Goal: Task Accomplishment & Management: Use online tool/utility

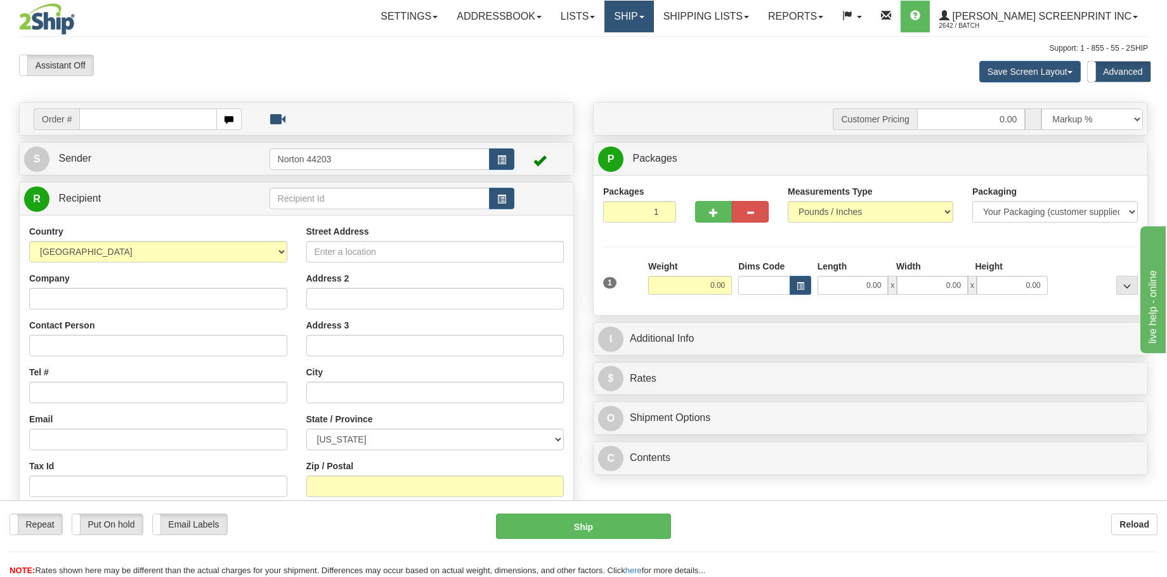
click at [653, 15] on link "Ship" at bounding box center [628, 17] width 49 height 32
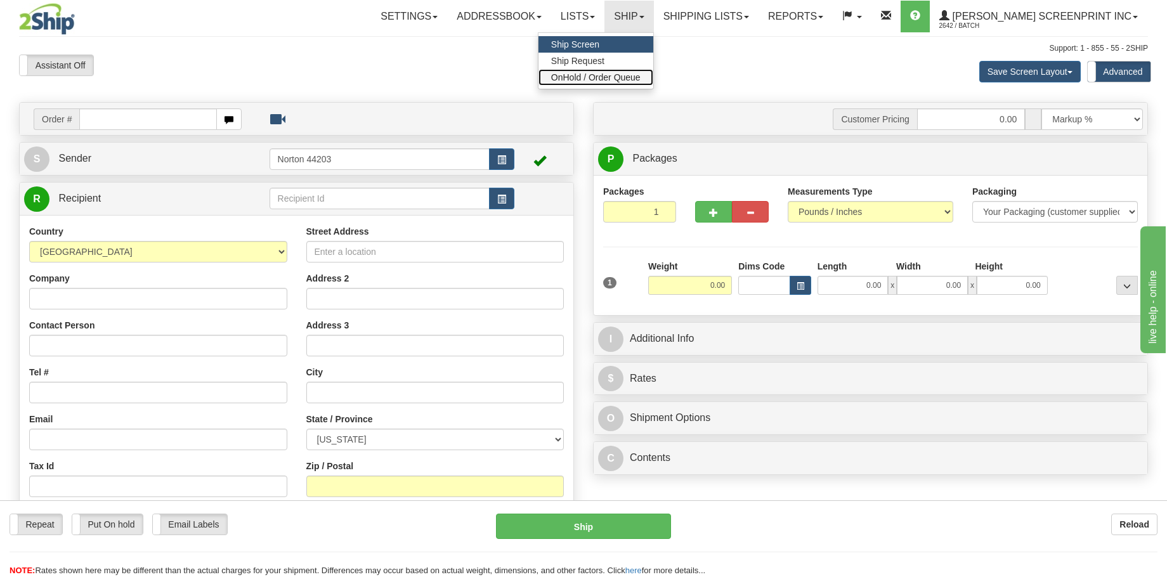
click at [641, 76] on span "OnHold / Order Queue" at bounding box center [595, 77] width 89 height 10
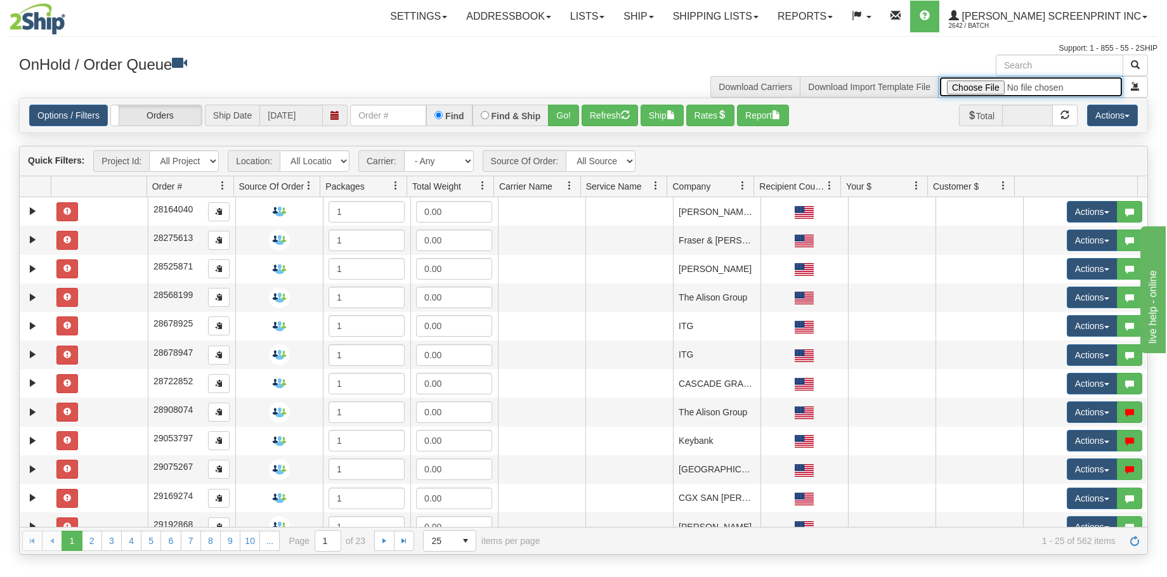
click at [999, 86] on input "file" at bounding box center [1031, 87] width 185 height 22
type input "C:\fakepath\REV. GULF 2509-019 CREDIT CARD BROCHURES FOR 2SHIP.xlsx"
click at [1138, 87] on span "submit" at bounding box center [1135, 86] width 9 height 9
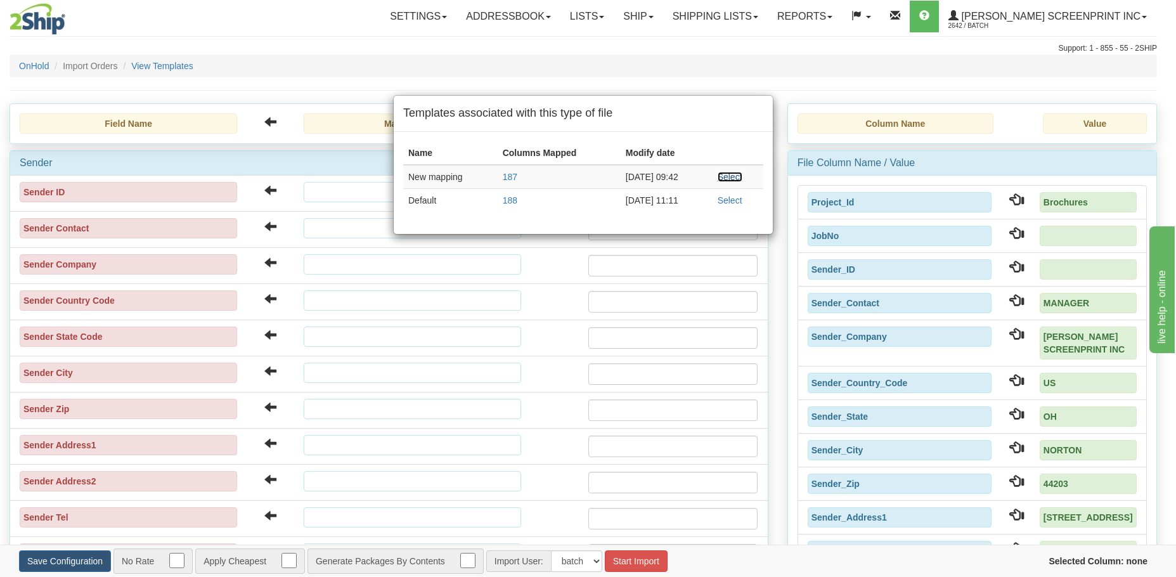
click at [738, 174] on link "Select" at bounding box center [730, 177] width 25 height 10
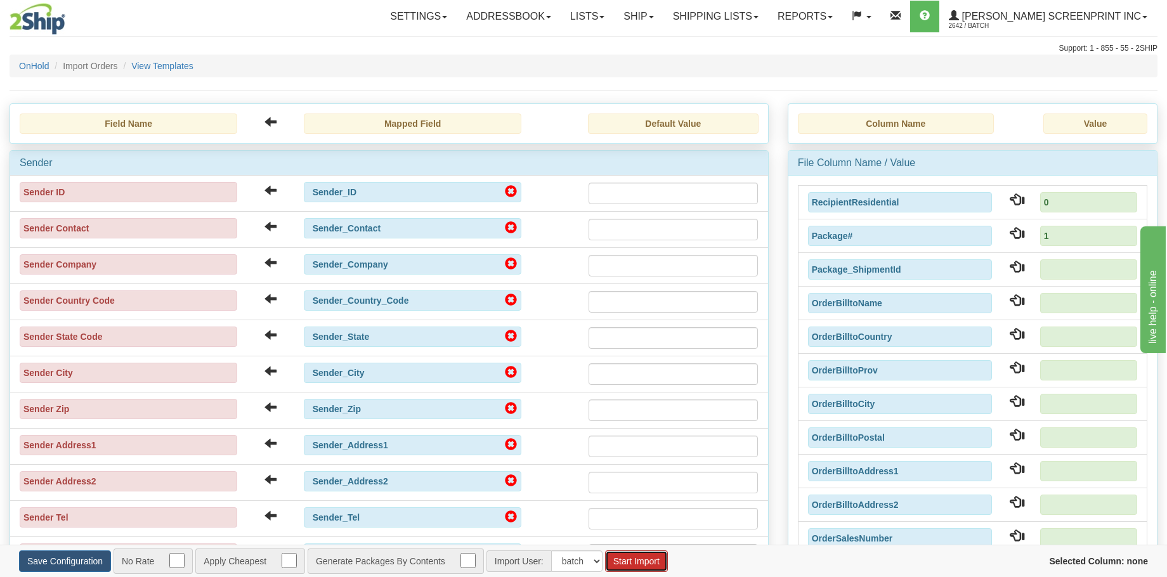
click at [644, 553] on button "Start Import" at bounding box center [636, 561] width 63 height 22
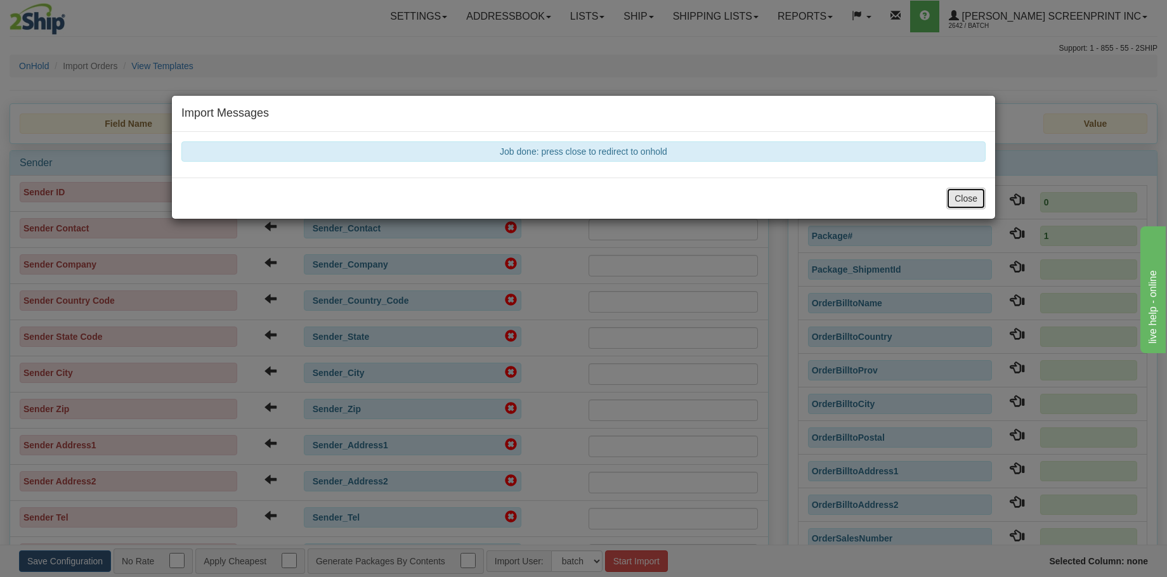
click at [978, 197] on button "Close" at bounding box center [965, 199] width 39 height 22
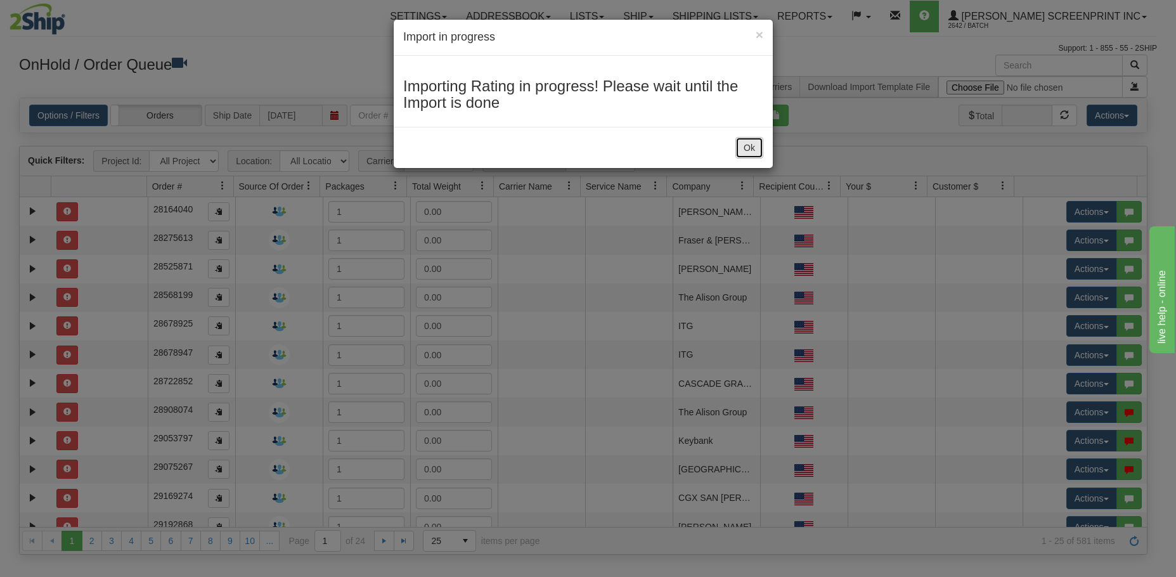
click at [748, 145] on button "Ok" at bounding box center [750, 148] width 28 height 22
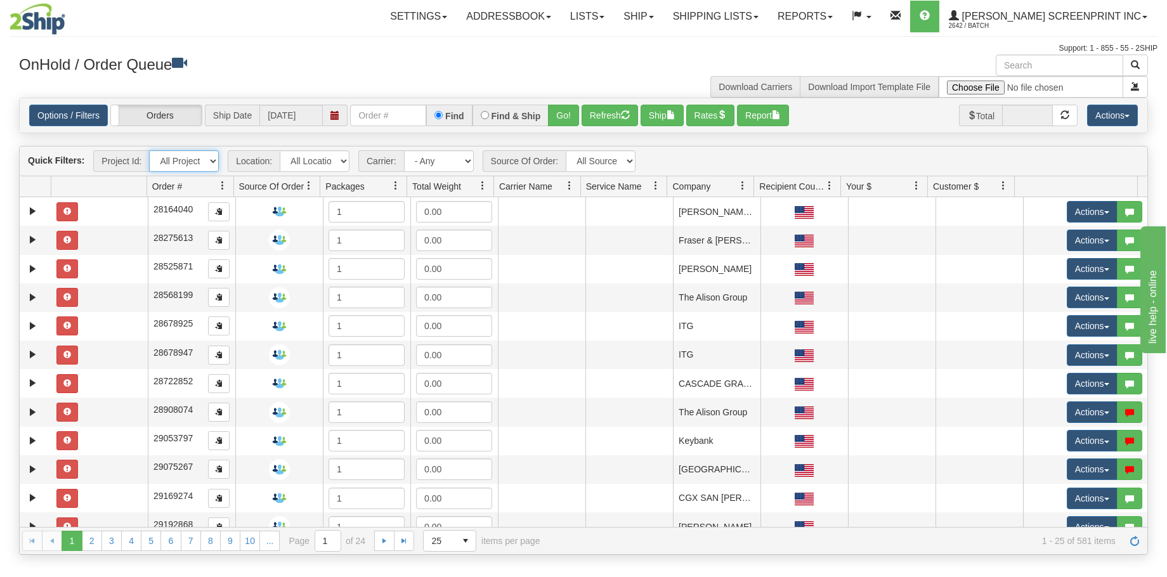
click at [211, 163] on select "All Projects Brochures Imagine ShipRequests [DATE] ShipRequests [DATE] ShipRequ…" at bounding box center [184, 161] width 70 height 22
select select "Brochures"
click at [149, 150] on select "All Projects Brochures Imagine ShipRequests [DATE] ShipRequests [DATE] ShipRequ…" at bounding box center [184, 161] width 70 height 22
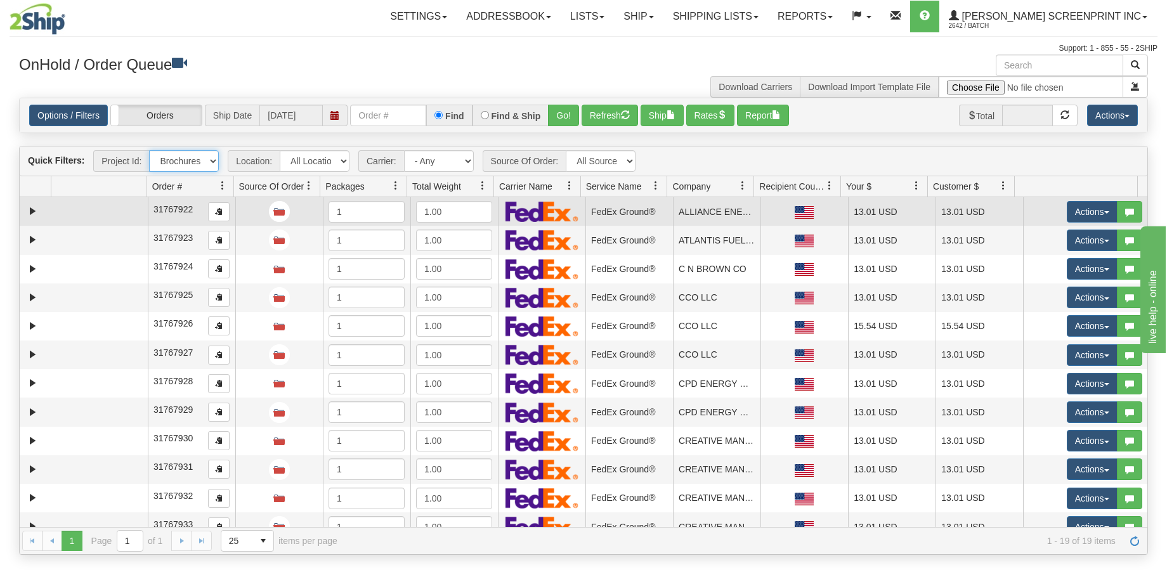
click at [89, 209] on td at bounding box center [99, 211] width 96 height 29
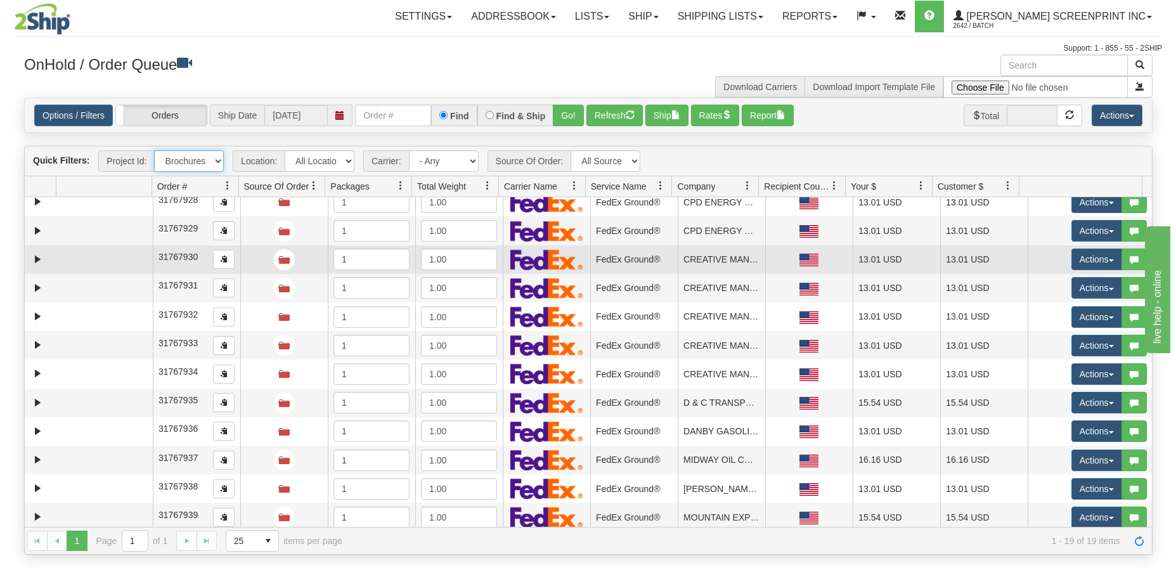
scroll to position [215, 0]
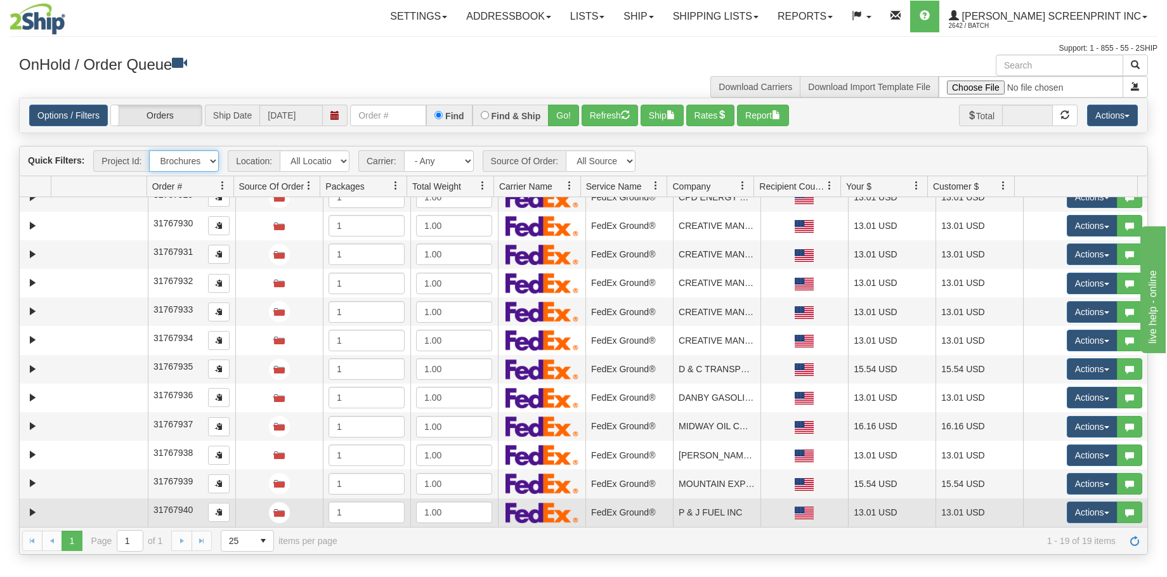
click at [89, 505] on td at bounding box center [99, 512] width 96 height 29
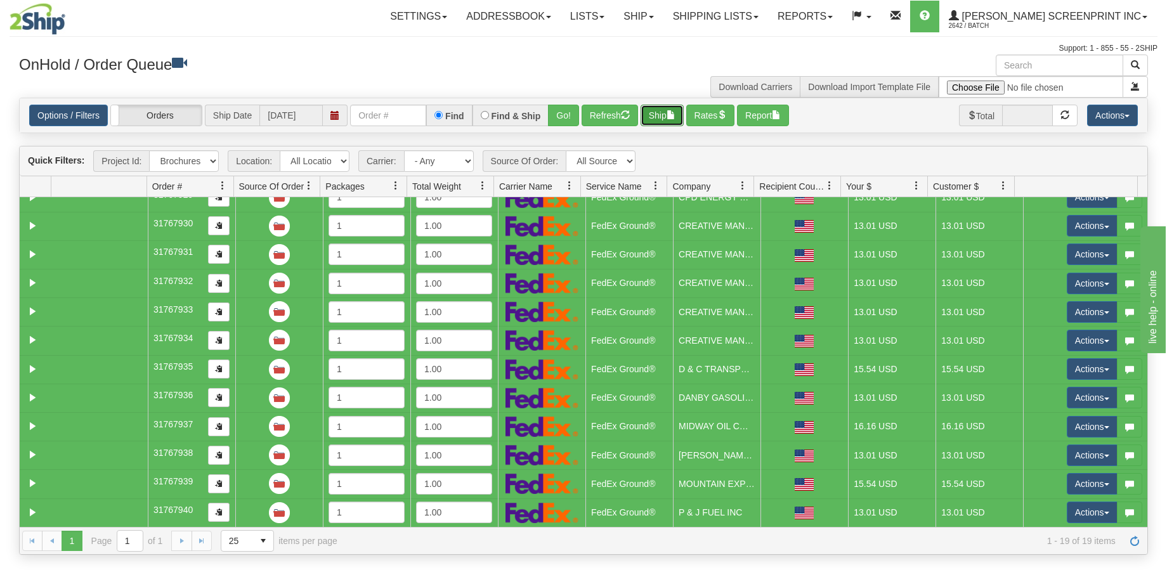
click at [666, 114] on button "Ship" at bounding box center [662, 116] width 43 height 22
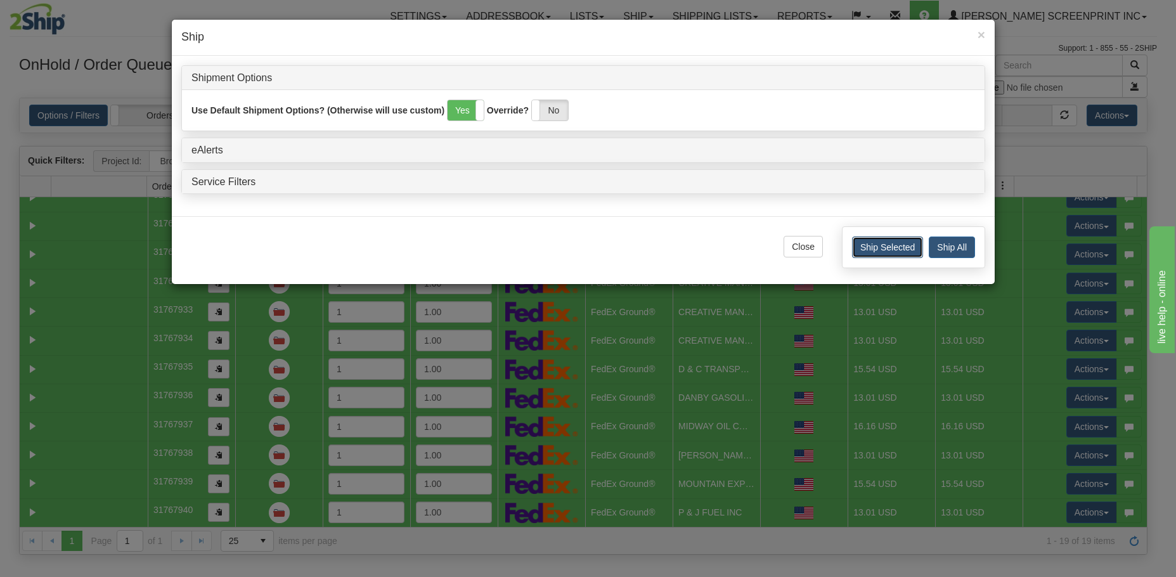
click at [895, 252] on button "Ship Selected" at bounding box center [887, 248] width 71 height 22
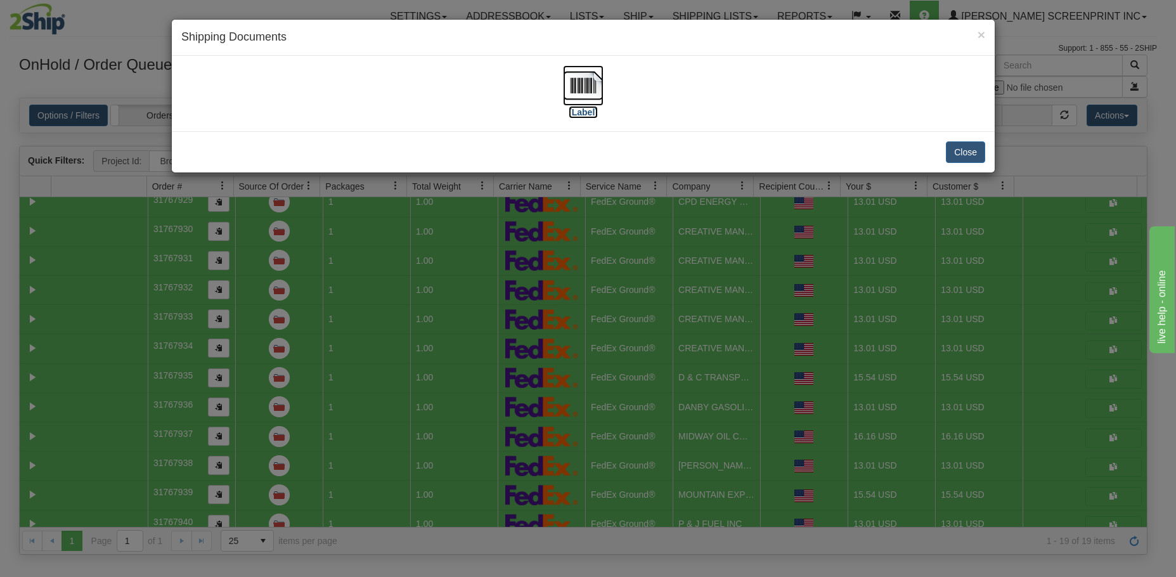
click at [598, 92] on img at bounding box center [583, 85] width 41 height 41
